Goal: Task Accomplishment & Management: Complete application form

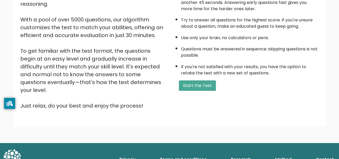
scroll to position [80, 0]
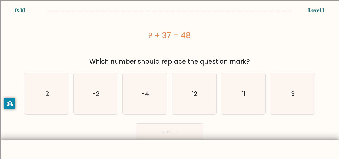
click at [255, 34] on div "? + 37 = 48" at bounding box center [169, 35] width 291 height 12
click at [317, 56] on div "? + 37 = 48 Which number should replace the question mark?" at bounding box center [169, 40] width 297 height 52
click at [251, 93] on icon "11" at bounding box center [242, 93] width 41 height 41
click at [170, 81] on input "e. 11" at bounding box center [169, 79] width 0 height 1
radio input "true"
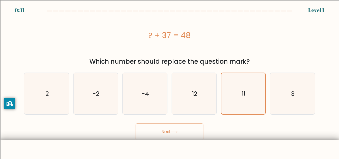
click at [180, 128] on button "Next" at bounding box center [169, 131] width 68 height 17
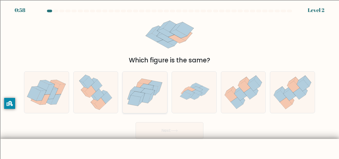
click at [160, 84] on icon at bounding box center [158, 89] width 7 height 12
click at [169, 81] on input "c." at bounding box center [169, 79] width 0 height 1
radio input "true"
click at [191, 88] on icon at bounding box center [190, 88] width 10 height 5
click at [170, 81] on input "d." at bounding box center [169, 79] width 0 height 1
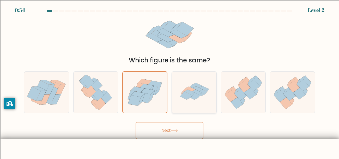
radio input "true"
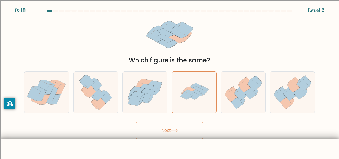
click at [195, 130] on button "Next" at bounding box center [169, 130] width 68 height 17
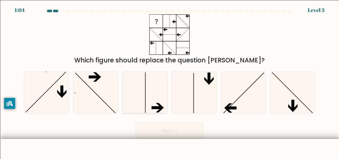
click at [145, 92] on icon at bounding box center [144, 91] width 41 height 41
click at [169, 81] on input "c." at bounding box center [169, 79] width 0 height 1
radio input "true"
click at [169, 129] on button "Next" at bounding box center [169, 130] width 68 height 17
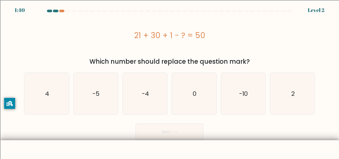
click at [306, 35] on div "21 + 30 + 1 - ? = 50" at bounding box center [169, 35] width 291 height 12
click at [285, 48] on div "21 + 30 + 1 - ? = 50" at bounding box center [169, 35] width 291 height 42
click at [270, 43] on div "21 + 30 + 1 - ? = 50" at bounding box center [169, 35] width 291 height 42
click at [257, 48] on div "21 + 30 + 1 - ? = 50" at bounding box center [169, 35] width 291 height 42
click at [267, 45] on div "21 + 30 + 1 - ? = 50" at bounding box center [169, 35] width 291 height 42
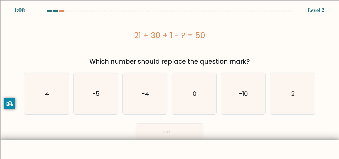
click at [268, 55] on div "21 + 30 + 1 - ? = 50" at bounding box center [169, 35] width 291 height 42
click at [246, 28] on div "21 + 30 + 1 - ? = 50" at bounding box center [169, 35] width 291 height 42
click at [286, 62] on div "Which number should replace the question mark?" at bounding box center [169, 61] width 284 height 9
drag, startPoint x: 129, startPoint y: 33, endPoint x: 237, endPoint y: 39, distance: 108.8
click at [237, 39] on div "21 + 30 + 1 - ? = 50" at bounding box center [169, 35] width 291 height 12
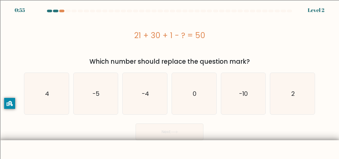
copy div "21 + 30 + 1 - ? = 50"
click at [287, 105] on icon "2" at bounding box center [291, 93] width 41 height 41
click at [170, 81] on input "f. 2" at bounding box center [169, 79] width 0 height 1
radio input "true"
click at [178, 134] on button "Next" at bounding box center [169, 131] width 68 height 17
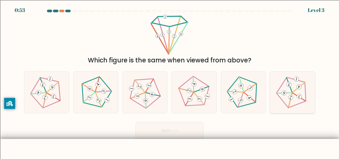
click at [297, 83] on icon at bounding box center [292, 92] width 33 height 33
click at [170, 81] on input "f." at bounding box center [169, 79] width 0 height 1
radio input "true"
click at [176, 131] on icon at bounding box center [174, 130] width 7 height 3
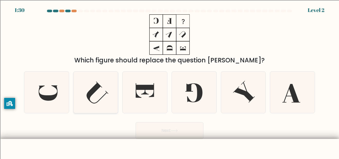
click at [88, 102] on icon at bounding box center [95, 91] width 41 height 41
click at [169, 81] on input "b." at bounding box center [169, 79] width 0 height 1
radio input "true"
click at [167, 123] on button "Next" at bounding box center [169, 130] width 68 height 17
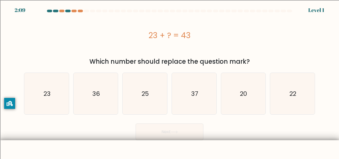
click at [338, 40] on form "a." at bounding box center [169, 75] width 339 height 130
click at [259, 79] on icon "20" at bounding box center [242, 93] width 41 height 41
click at [170, 79] on input "e. 20" at bounding box center [169, 79] width 0 height 1
radio input "true"
click at [185, 130] on button "Next" at bounding box center [169, 131] width 68 height 17
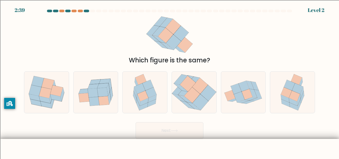
click at [21, 100] on div "a. b. c." at bounding box center [169, 90] width 297 height 46
click at [44, 98] on icon at bounding box center [44, 99] width 11 height 7
click at [169, 81] on input "a." at bounding box center [169, 79] width 0 height 1
radio input "true"
click at [170, 133] on button "Next" at bounding box center [169, 130] width 68 height 17
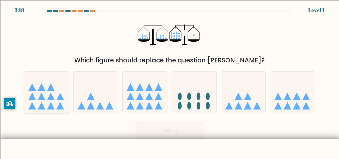
click at [40, 108] on icon at bounding box center [42, 106] width 8 height 8
click at [169, 81] on input "a." at bounding box center [169, 79] width 0 height 1
radio input "true"
click at [169, 131] on button "Next" at bounding box center [169, 130] width 68 height 17
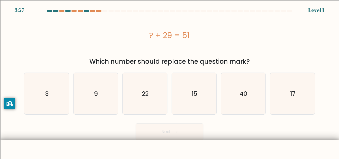
click at [295, 44] on div "? + 29 = 51" at bounding box center [169, 35] width 291 height 42
click at [226, 31] on div "? + 29 = 51" at bounding box center [169, 35] width 291 height 12
click at [276, 35] on div "? + 29 = 51" at bounding box center [169, 35] width 291 height 12
click at [284, 38] on div "? + 29 = 51" at bounding box center [169, 35] width 291 height 12
click at [134, 110] on icon "22" at bounding box center [144, 93] width 41 height 41
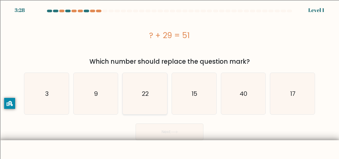
click at [169, 81] on input "c. 22" at bounding box center [169, 79] width 0 height 1
radio input "true"
click at [183, 130] on button "Next" at bounding box center [169, 131] width 68 height 17
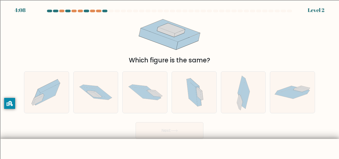
click at [309, 21] on div "Which figure is the same?" at bounding box center [169, 39] width 297 height 51
click at [96, 86] on icon at bounding box center [88, 86] width 18 height 3
click at [169, 81] on input "b." at bounding box center [169, 79] width 0 height 1
radio input "true"
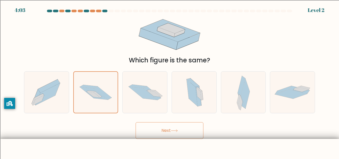
click at [165, 128] on button "Next" at bounding box center [169, 130] width 68 height 17
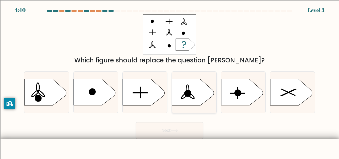
click at [191, 90] on icon at bounding box center [193, 92] width 42 height 26
click at [170, 81] on input "d." at bounding box center [169, 79] width 0 height 1
radio input "true"
click at [167, 135] on button "Next" at bounding box center [169, 130] width 68 height 17
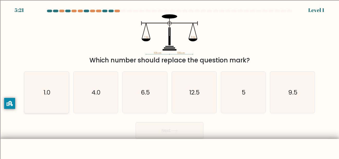
click at [37, 97] on icon "1.0" at bounding box center [46, 91] width 41 height 41
click at [169, 81] on input "a. 1.0" at bounding box center [169, 79] width 0 height 1
radio input "true"
click at [266, 103] on div "e. 5" at bounding box center [242, 92] width 49 height 42
click at [295, 93] on text "9.5" at bounding box center [292, 92] width 9 height 9
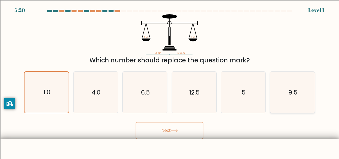
click at [170, 81] on input "f. 9.5" at bounding box center [169, 79] width 0 height 1
radio input "true"
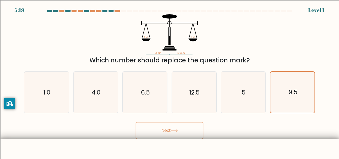
click at [201, 124] on button "Next" at bounding box center [169, 130] width 68 height 17
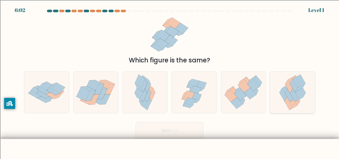
click at [292, 98] on icon at bounding box center [295, 97] width 10 height 9
click at [170, 81] on input "f." at bounding box center [169, 79] width 0 height 1
radio input "true"
click at [242, 94] on icon at bounding box center [240, 94] width 12 height 11
click at [170, 81] on input "e." at bounding box center [169, 79] width 0 height 1
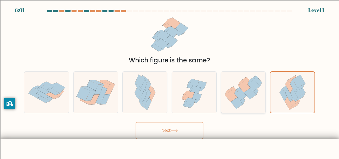
radio input "true"
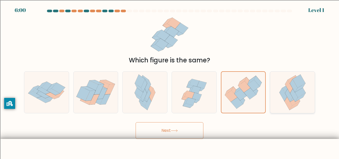
click at [293, 96] on icon at bounding box center [294, 95] width 8 height 13
click at [170, 81] on input "f." at bounding box center [169, 79] width 0 height 1
radio input "true"
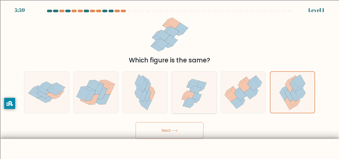
click at [211, 92] on icon at bounding box center [193, 91] width 43 height 41
click at [170, 81] on input "d." at bounding box center [169, 79] width 0 height 1
radio input "true"
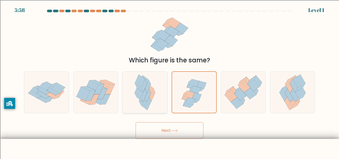
click at [137, 91] on icon at bounding box center [139, 90] width 10 height 13
click at [169, 81] on input "c." at bounding box center [169, 79] width 0 height 1
radio input "true"
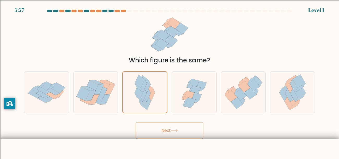
click at [179, 124] on button "Next" at bounding box center [169, 130] width 68 height 17
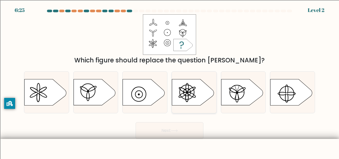
click at [194, 99] on icon at bounding box center [193, 92] width 42 height 26
click at [170, 81] on input "d." at bounding box center [169, 79] width 0 height 1
radio input "true"
click at [173, 125] on button "Next" at bounding box center [169, 130] width 68 height 17
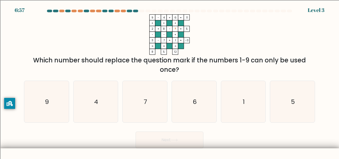
click at [270, 34] on div "9 - 4 + 6 11 + + + 2 + 8 - ? 5 - - + 3 - 7 + 1 = -3 = = = = 8 5 12 = Which numb…" at bounding box center [169, 44] width 297 height 60
click at [276, 60] on div "Which number should replace the question mark if the numbers 1-9 can only be us…" at bounding box center [169, 64] width 284 height 19
click at [298, 102] on icon "5" at bounding box center [291, 101] width 41 height 41
click at [170, 81] on input "f. 5" at bounding box center [169, 79] width 0 height 1
radio input "true"
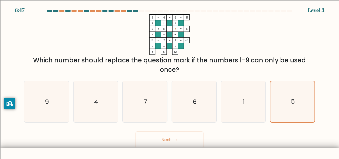
click at [184, 142] on button "Next" at bounding box center [169, 139] width 68 height 17
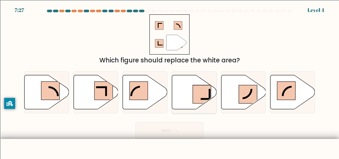
click at [195, 92] on rect at bounding box center [201, 94] width 18 height 18
click at [170, 81] on input "d." at bounding box center [169, 79] width 0 height 1
radio input "true"
click at [166, 129] on button "Next" at bounding box center [169, 130] width 68 height 17
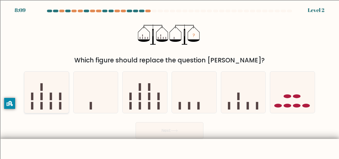
click at [58, 98] on icon at bounding box center [46, 92] width 45 height 37
click at [169, 81] on input "a." at bounding box center [169, 79] width 0 height 1
radio input "true"
click at [167, 126] on button "Next" at bounding box center [169, 130] width 68 height 17
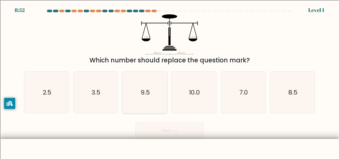
click at [146, 93] on text "9.5" at bounding box center [144, 92] width 9 height 9
click at [169, 81] on input "c. 9.5" at bounding box center [169, 79] width 0 height 1
radio input "true"
click at [190, 138] on button "Next" at bounding box center [169, 130] width 68 height 17
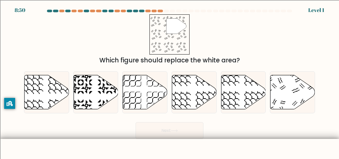
click at [184, 132] on button "Next" at bounding box center [169, 130] width 68 height 17
click at [275, 87] on icon at bounding box center [292, 92] width 45 height 34
click at [170, 81] on input "f." at bounding box center [169, 79] width 0 height 1
radio input "true"
click at [155, 135] on button "Next" at bounding box center [169, 130] width 68 height 17
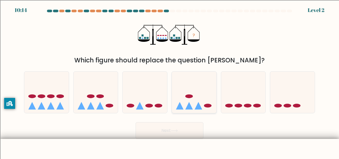
click at [189, 105] on icon at bounding box center [189, 106] width 8 height 8
click at [170, 81] on input "d." at bounding box center [169, 79] width 0 height 1
radio input "true"
click at [190, 128] on button "Next" at bounding box center [169, 130] width 68 height 17
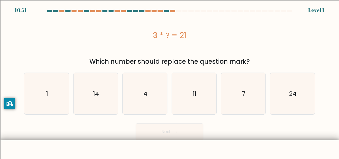
click at [299, 67] on form "a. 1" at bounding box center [169, 75] width 339 height 130
click at [224, 90] on icon "7" at bounding box center [242, 93] width 41 height 41
click at [170, 81] on input "e. 7" at bounding box center [169, 79] width 0 height 1
radio input "true"
click at [169, 127] on button "Next" at bounding box center [169, 131] width 68 height 17
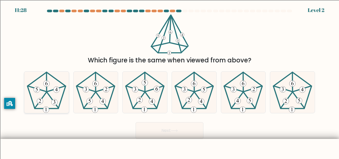
click at [55, 97] on icon at bounding box center [46, 91] width 41 height 41
click at [169, 81] on input "a." at bounding box center [169, 79] width 0 height 1
radio input "true"
click at [183, 129] on button "Next" at bounding box center [169, 130] width 68 height 17
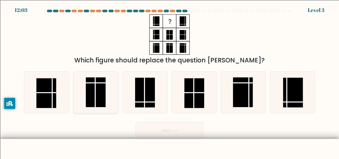
click at [96, 86] on rect at bounding box center [96, 92] width 20 height 30
click at [169, 81] on input "b." at bounding box center [169, 79] width 0 height 1
radio input "true"
click at [177, 122] on button "Next" at bounding box center [169, 130] width 68 height 17
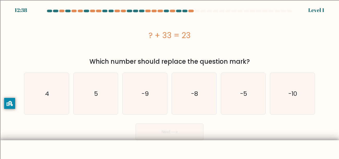
click at [323, 41] on form "a. 4" at bounding box center [169, 75] width 339 height 130
click at [278, 35] on div "? + 33 = 23" at bounding box center [169, 35] width 291 height 12
click at [310, 100] on icon "-10" at bounding box center [291, 93] width 41 height 41
click at [170, 81] on input "f. -10" at bounding box center [169, 79] width 0 height 1
radio input "true"
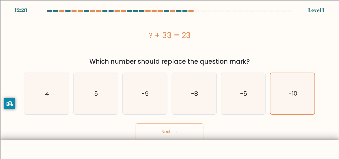
click at [184, 129] on button "Next" at bounding box center [169, 131] width 68 height 17
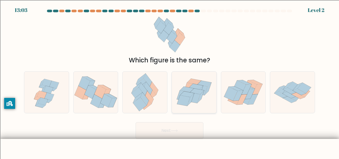
click at [198, 95] on icon at bounding box center [193, 97] width 13 height 10
click at [170, 81] on input "d." at bounding box center [169, 79] width 0 height 1
radio input "true"
click at [182, 133] on button "Next" at bounding box center [169, 130] width 68 height 17
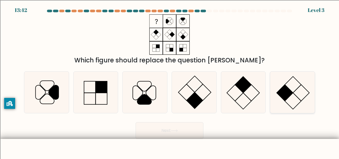
click at [294, 84] on icon at bounding box center [291, 91] width 41 height 41
click at [170, 81] on input "f." at bounding box center [169, 79] width 0 height 1
radio input "true"
click at [183, 125] on button "Next" at bounding box center [169, 130] width 68 height 17
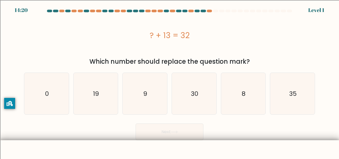
click at [300, 42] on div "? + 13 = 32" at bounding box center [169, 35] width 291 height 42
click at [277, 35] on div "? + 13 = 32" at bounding box center [169, 35] width 291 height 12
click at [110, 87] on icon "19" at bounding box center [95, 93] width 41 height 41
click at [169, 81] on input "b. 19" at bounding box center [169, 79] width 0 height 1
radio input "true"
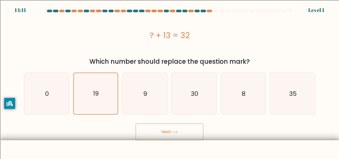
click at [168, 138] on button "Next" at bounding box center [169, 131] width 68 height 17
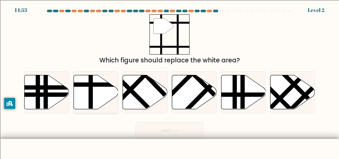
click at [94, 102] on icon at bounding box center [95, 92] width 45 height 34
click at [169, 81] on input "b." at bounding box center [169, 79] width 0 height 1
radio input "true"
click at [166, 126] on button "Next" at bounding box center [169, 130] width 68 height 17
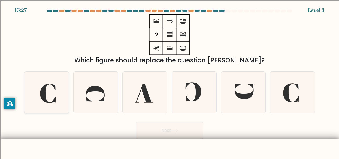
click at [47, 103] on icon at bounding box center [46, 91] width 41 height 41
click at [169, 81] on input "a." at bounding box center [169, 79] width 0 height 1
radio input "true"
click at [251, 97] on icon at bounding box center [242, 91] width 41 height 41
click at [170, 81] on input "e." at bounding box center [169, 79] width 0 height 1
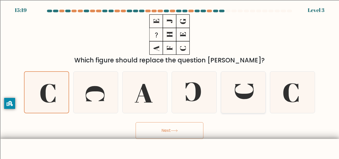
radio input "true"
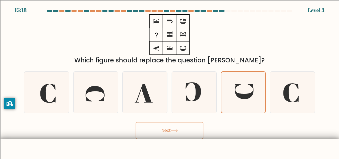
click at [198, 134] on button "Next" at bounding box center [169, 130] width 68 height 17
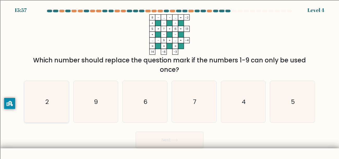
click at [55, 109] on icon "2" at bounding box center [46, 101] width 41 height 41
click at [169, 81] on input "a. 2" at bounding box center [169, 79] width 0 height 1
radio input "true"
click at [167, 142] on button "Next" at bounding box center [169, 139] width 68 height 17
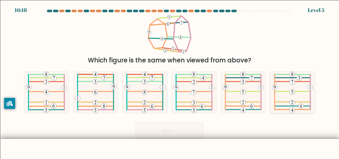
click at [306, 89] on icon at bounding box center [292, 91] width 41 height 41
click at [170, 81] on input "f." at bounding box center [169, 79] width 0 height 1
radio input "true"
click at [179, 135] on button "Next" at bounding box center [169, 130] width 68 height 17
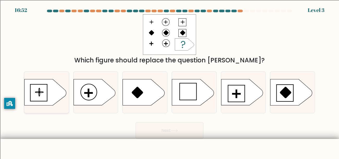
click at [44, 94] on icon at bounding box center [45, 92] width 42 height 26
click at [169, 81] on input "a." at bounding box center [169, 79] width 0 height 1
radio input "true"
click at [159, 134] on button "Next" at bounding box center [169, 130] width 68 height 17
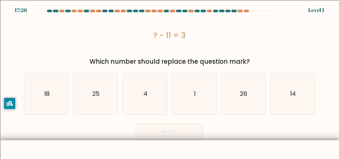
click at [314, 49] on div "? - 11 = 3" at bounding box center [169, 35] width 291 height 42
click at [296, 45] on div "? - 11 = 3" at bounding box center [169, 35] width 291 height 42
click at [305, 85] on icon "14" at bounding box center [291, 93] width 41 height 41
click at [170, 81] on input "f. 14" at bounding box center [169, 79] width 0 height 1
radio input "true"
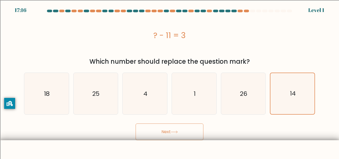
click at [180, 129] on button "Next" at bounding box center [169, 131] width 68 height 17
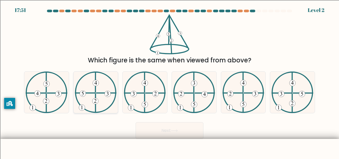
click at [105, 109] on icon at bounding box center [96, 91] width 42 height 41
click at [169, 81] on input "b." at bounding box center [169, 79] width 0 height 1
radio input "true"
click at [159, 134] on button "Next" at bounding box center [169, 130] width 68 height 17
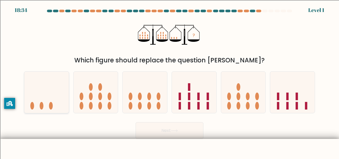
click at [39, 95] on icon at bounding box center [46, 92] width 45 height 37
click at [169, 81] on input "a." at bounding box center [169, 79] width 0 height 1
radio input "true"
click at [177, 131] on icon at bounding box center [174, 130] width 7 height 3
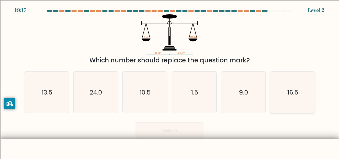
click at [294, 97] on icon "16.5" at bounding box center [291, 91] width 41 height 41
click at [170, 81] on input "f. 16.5" at bounding box center [169, 79] width 0 height 1
radio input "true"
click at [192, 126] on button "Next" at bounding box center [169, 130] width 68 height 17
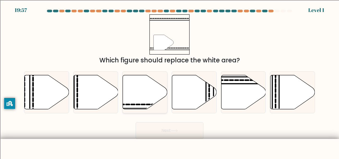
click at [141, 93] on icon at bounding box center [145, 92] width 45 height 34
click at [169, 81] on input "c." at bounding box center [169, 79] width 0 height 1
radio input "true"
click at [170, 131] on button "Next" at bounding box center [169, 130] width 68 height 17
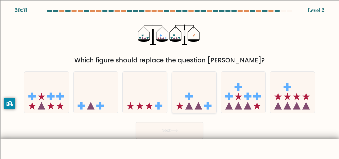
click at [190, 107] on icon at bounding box center [189, 106] width 8 height 8
click at [170, 81] on input "d." at bounding box center [169, 79] width 0 height 1
radio input "true"
click at [183, 132] on button "Next" at bounding box center [169, 130] width 68 height 17
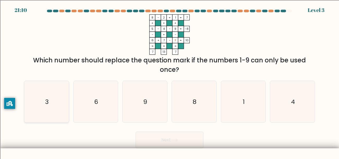
click at [50, 122] on div "3" at bounding box center [46, 101] width 45 height 42
click at [169, 81] on input "a. 3" at bounding box center [169, 79] width 0 height 1
radio input "true"
click at [86, 113] on icon "6" at bounding box center [95, 101] width 41 height 41
click at [169, 81] on input "b. 6" at bounding box center [169, 79] width 0 height 1
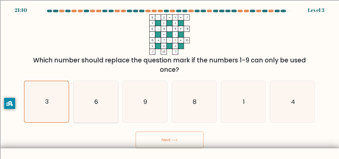
radio input "true"
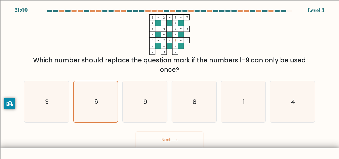
click at [165, 138] on button "Next" at bounding box center [169, 139] width 68 height 17
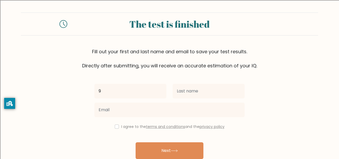
type input "9"
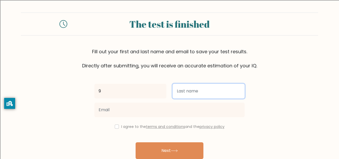
click at [201, 89] on input "text" at bounding box center [208, 91] width 72 height 15
type input "9"
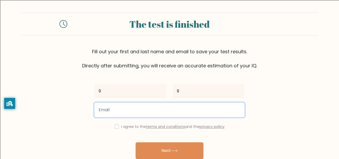
click at [169, 106] on input "email" at bounding box center [169, 109] width 150 height 15
type input "s30anderko@orange.k12.nj"
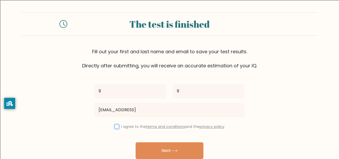
click at [115, 127] on input "checkbox" at bounding box center [117, 126] width 4 height 4
checkbox input "true"
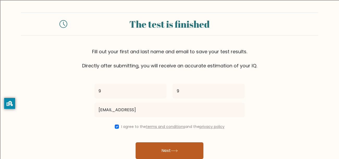
click at [198, 155] on button "Next" at bounding box center [169, 150] width 68 height 17
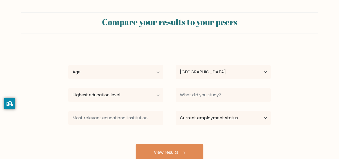
select select "US"
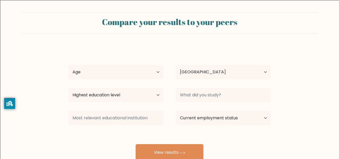
select select "min_18"
click at [68, 65] on select "Age Under 18 years old 18-24 years old 25-34 years old 35-44 years old 45-54 ye…" at bounding box center [115, 72] width 95 height 15
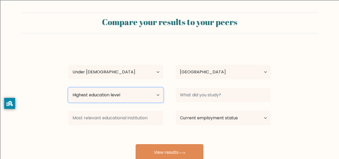
click at [134, 98] on select "Highest education level No schooling Primary Lower Secondary Upper Secondary Oc…" at bounding box center [115, 94] width 95 height 15
click at [119, 90] on select "Highest education level No schooling Primary Lower Secondary Upper Secondary Oc…" at bounding box center [115, 94] width 95 height 15
select select "lower_secondary"
click at [68, 87] on select "Highest education level No schooling Primary Lower Secondary Upper Secondary Oc…" at bounding box center [115, 94] width 95 height 15
click at [117, 94] on select "Highest education level No schooling Primary Lower Secondary Upper Secondary Oc…" at bounding box center [115, 94] width 95 height 15
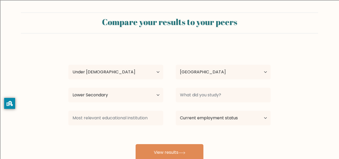
click at [56, 124] on form "Compare your results to your peers 9 9 Age Under 18 years old 18-24 years old 2…" at bounding box center [169, 86] width 339 height 148
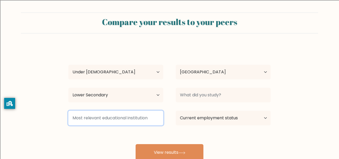
click at [98, 115] on input at bounding box center [115, 117] width 95 height 15
type input "."
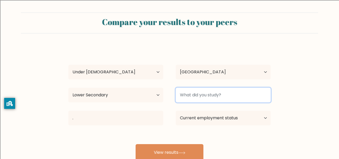
click at [216, 95] on input at bounding box center [223, 94] width 95 height 15
type input "."
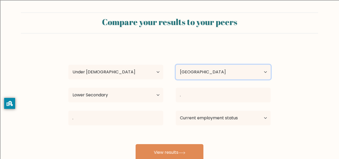
click at [230, 76] on select "Country Afghanistan Albania Algeria American Samoa Andorra Angola Anguilla Anta…" at bounding box center [223, 72] width 95 height 15
click at [338, 61] on form "Compare your results to your peers 9 9 Age Under 18 years old 18-24 years old 2…" at bounding box center [169, 86] width 339 height 148
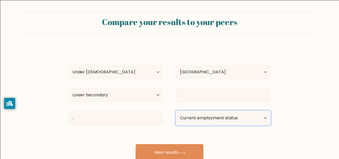
click at [221, 120] on select "Current employment status Employed Student Retired Other / prefer not to answer" at bounding box center [223, 117] width 95 height 15
select select "other"
click at [176, 110] on select "Current employment status Employed Student Retired Other / prefer not to answer" at bounding box center [223, 117] width 95 height 15
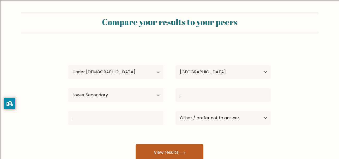
click at [173, 153] on button "View results" at bounding box center [169, 152] width 68 height 17
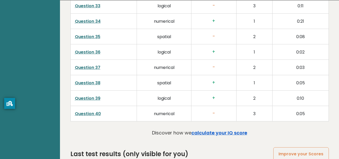
scroll to position [1348, 0]
